Goal: Task Accomplishment & Management: Manage account settings

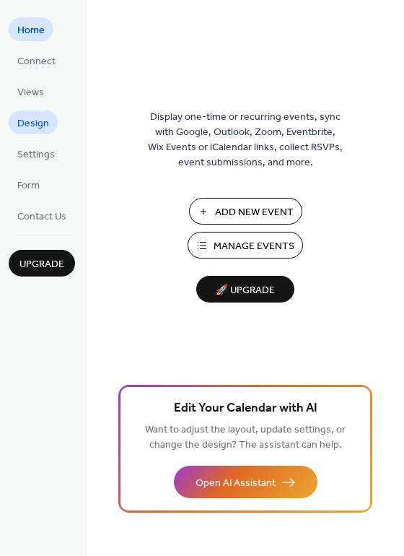
click at [38, 128] on span "Design" at bounding box center [33, 123] width 32 height 15
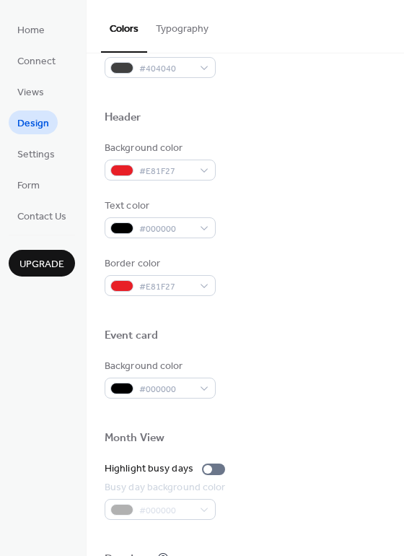
scroll to position [618, 0]
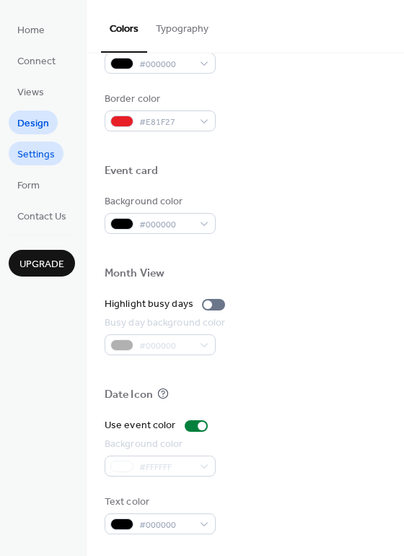
click at [40, 156] on span "Settings" at bounding box center [36, 154] width 38 height 15
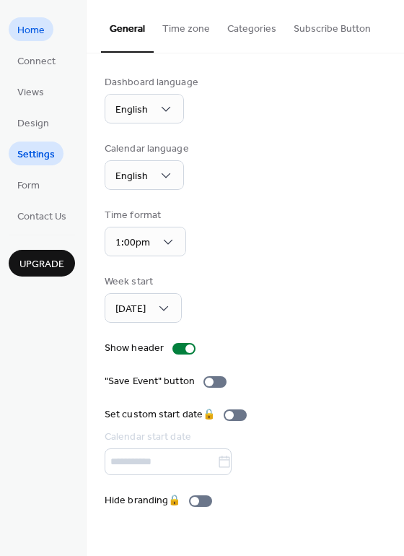
click at [46, 32] on link "Home" at bounding box center [31, 29] width 45 height 24
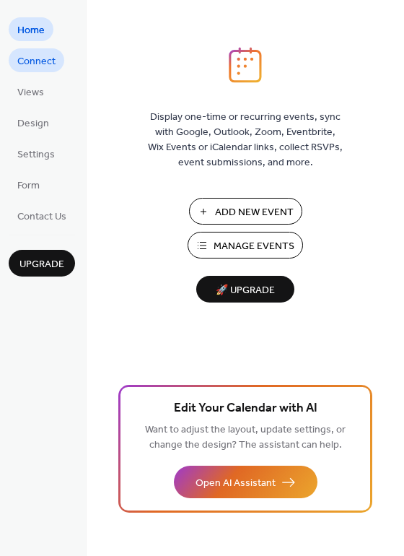
click at [46, 65] on span "Connect" at bounding box center [36, 61] width 38 height 15
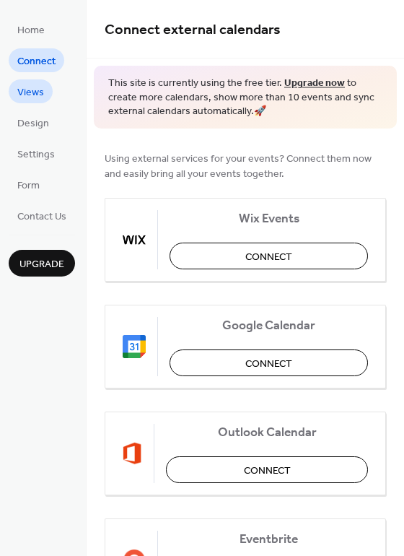
click at [39, 90] on span "Views" at bounding box center [30, 92] width 27 height 15
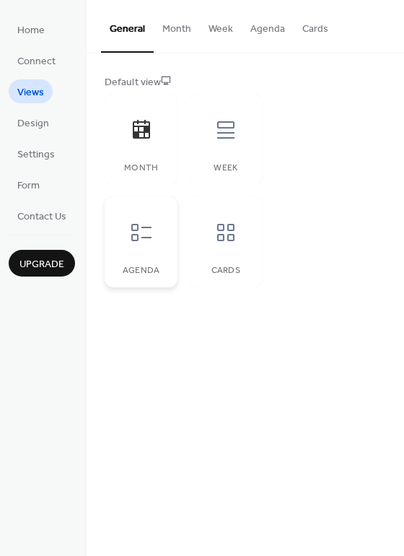
click at [148, 230] on icon at bounding box center [141, 232] width 23 height 23
click at [263, 34] on button "Agenda" at bounding box center [268, 25] width 52 height 51
